Goal: Information Seeking & Learning: Learn about a topic

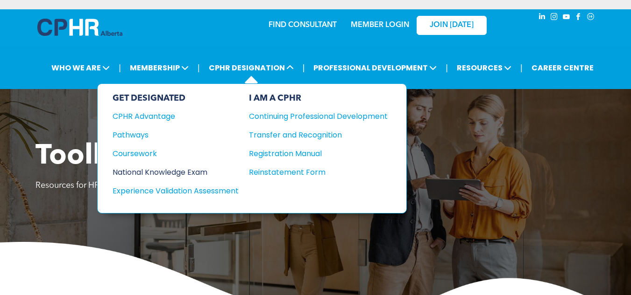
click at [183, 169] on div "National Knowledge Exam" at bounding box center [168, 173] width 113 height 12
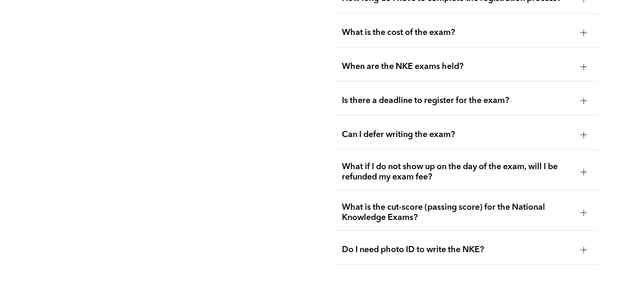
scroll to position [1290, 0]
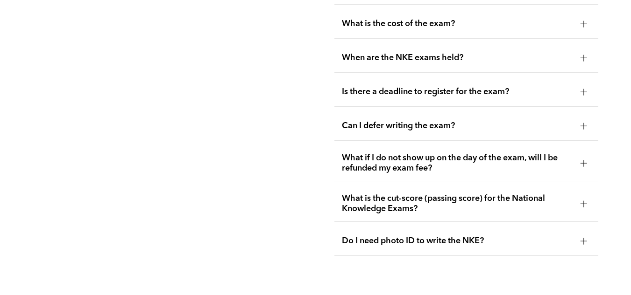
click at [516, 194] on span "What is the cut-score (passing score) for the National Knowledge Exams?" at bounding box center [457, 204] width 231 height 21
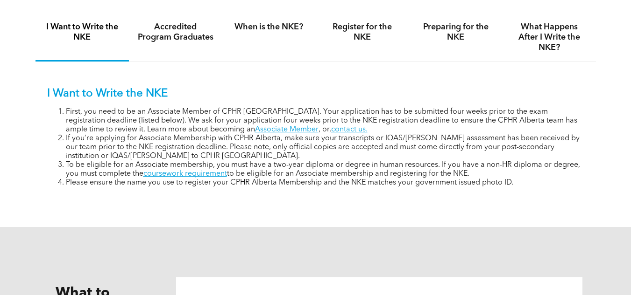
scroll to position [600, 0]
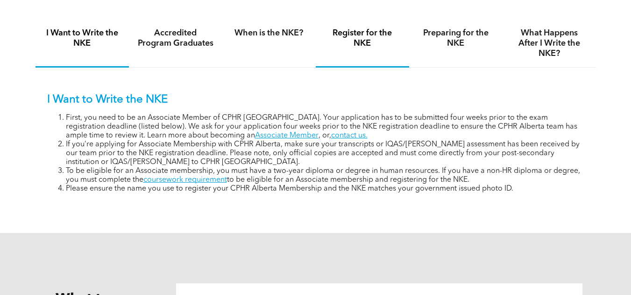
click at [362, 40] on h4 "Register for the NKE" at bounding box center [362, 38] width 77 height 21
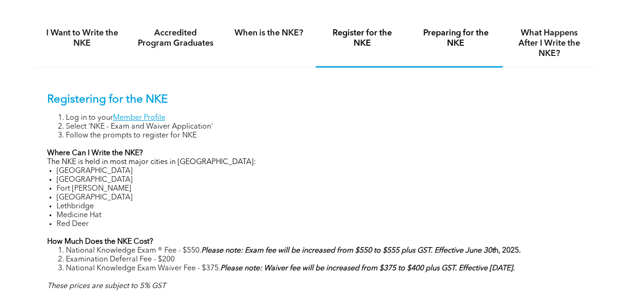
click at [420, 32] on h4 "Preparing for the NKE" at bounding box center [455, 38] width 77 height 21
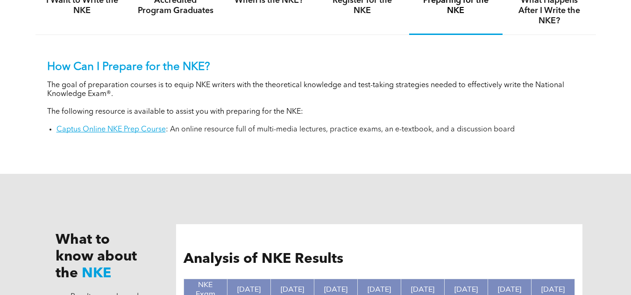
scroll to position [630, 0]
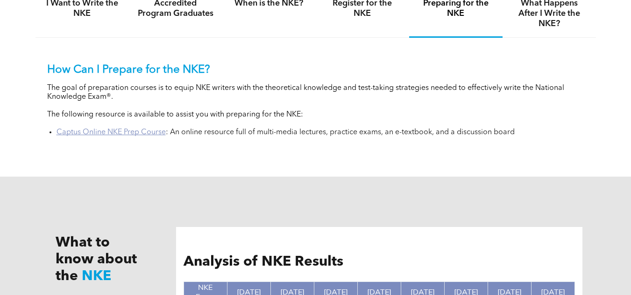
click at [148, 129] on link "Captus Online NKE Prep Course" at bounding box center [110, 132] width 109 height 7
click at [158, 129] on link "Captus Online NKE Prep Course" at bounding box center [110, 132] width 109 height 7
